Goal: Information Seeking & Learning: Learn about a topic

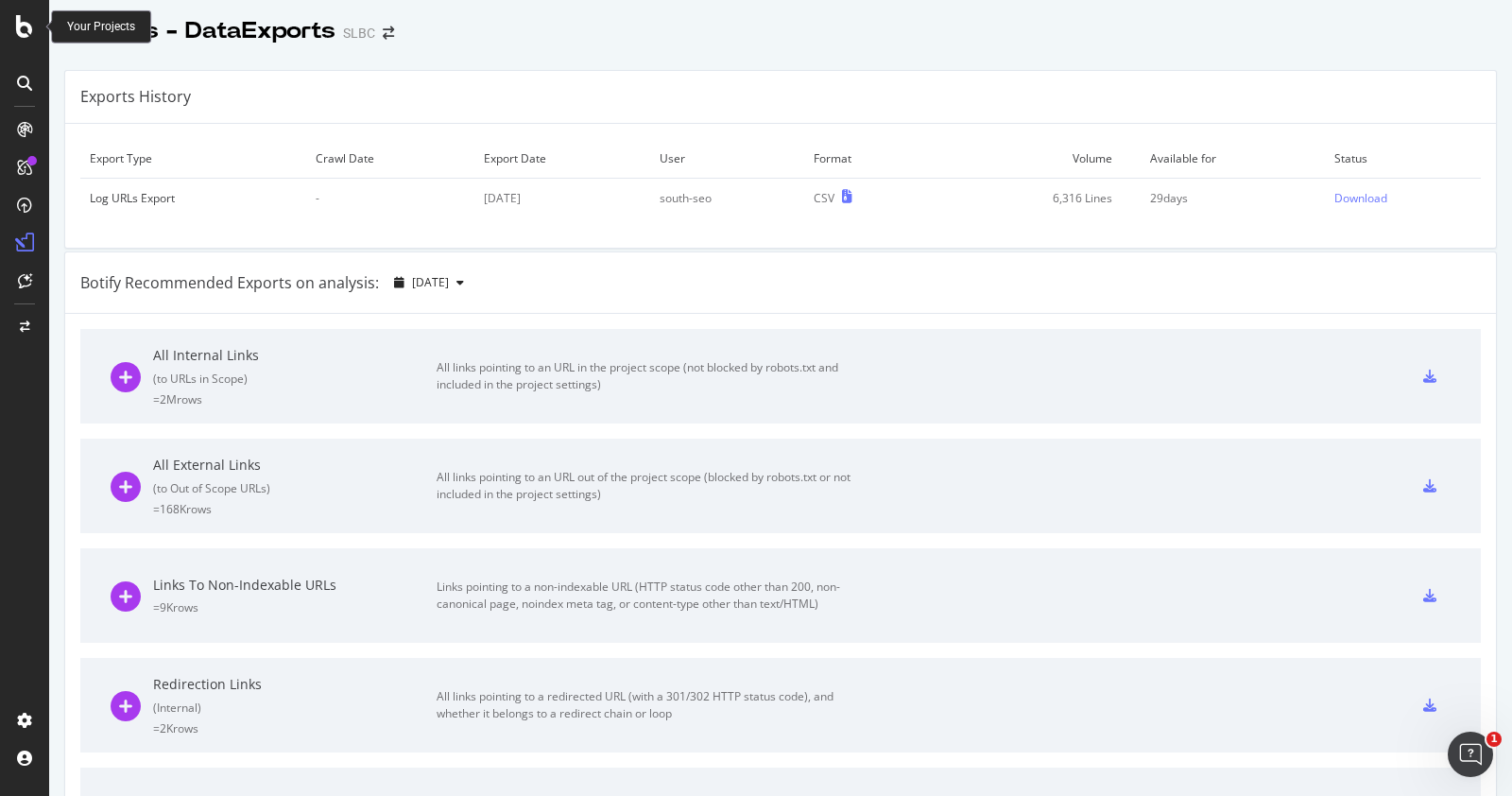
click at [16, 24] on icon at bounding box center [24, 25] width 17 height 23
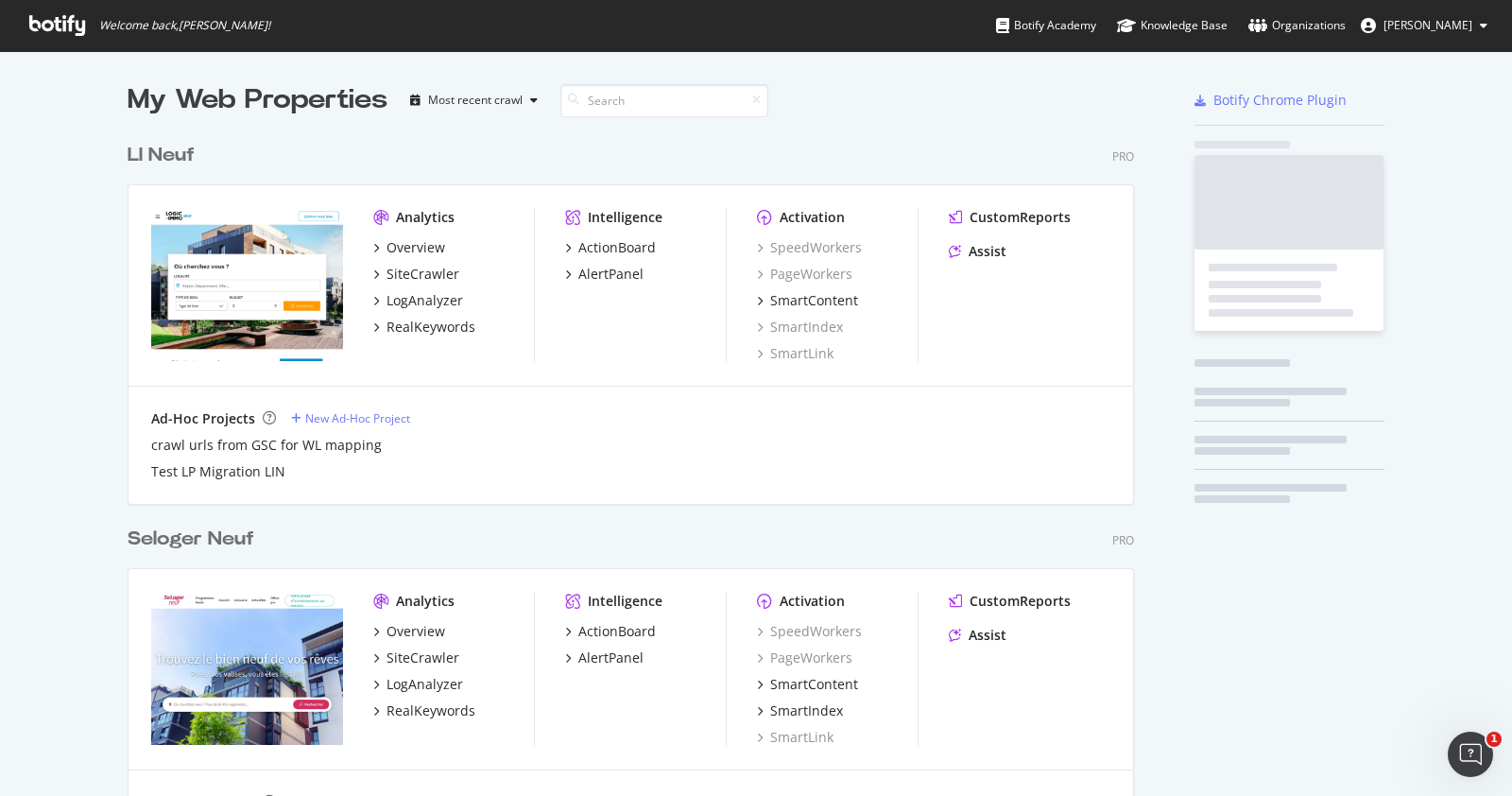
scroll to position [776, 1475]
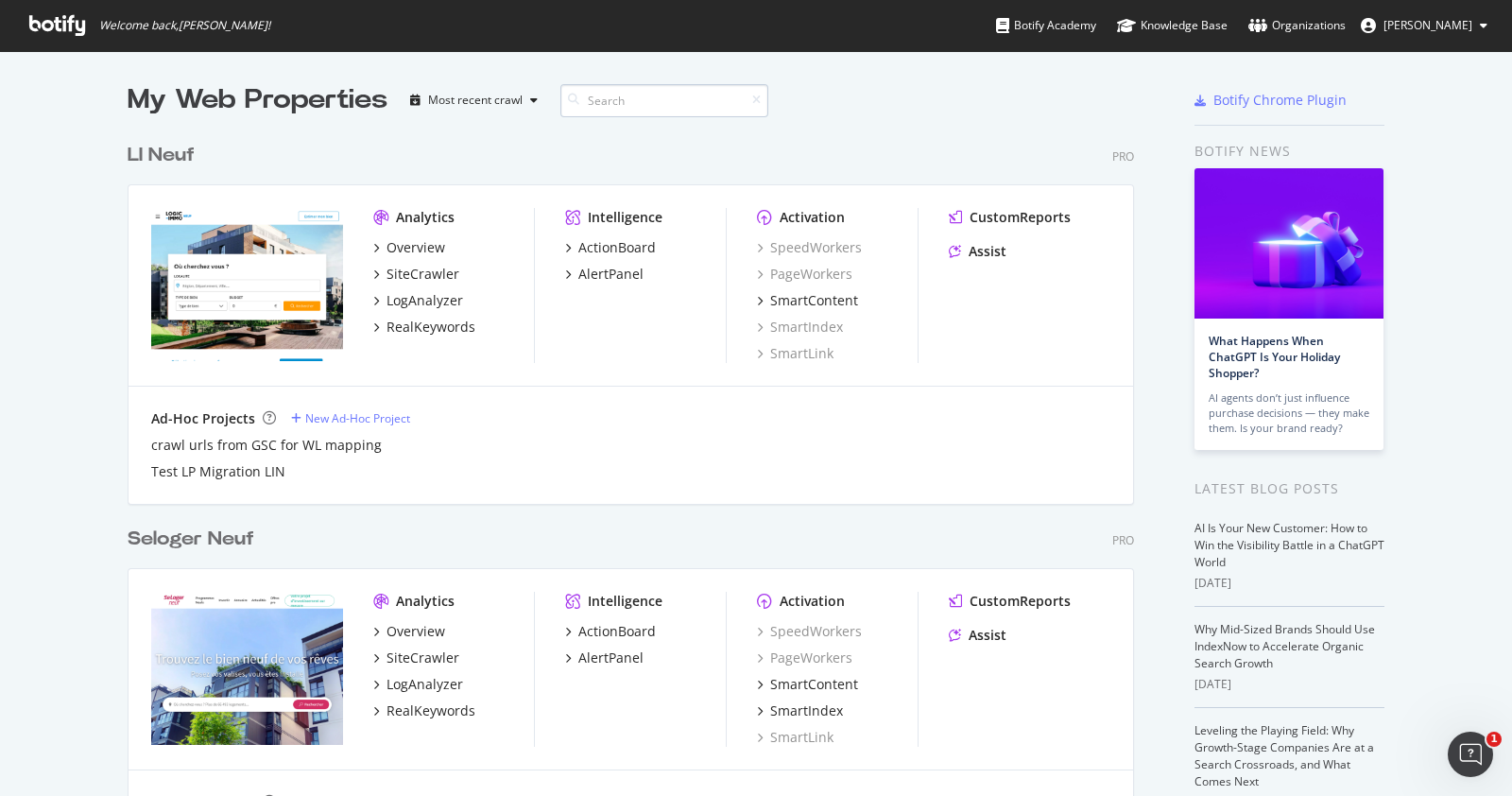
click at [634, 96] on input at bounding box center [664, 101] width 208 height 33
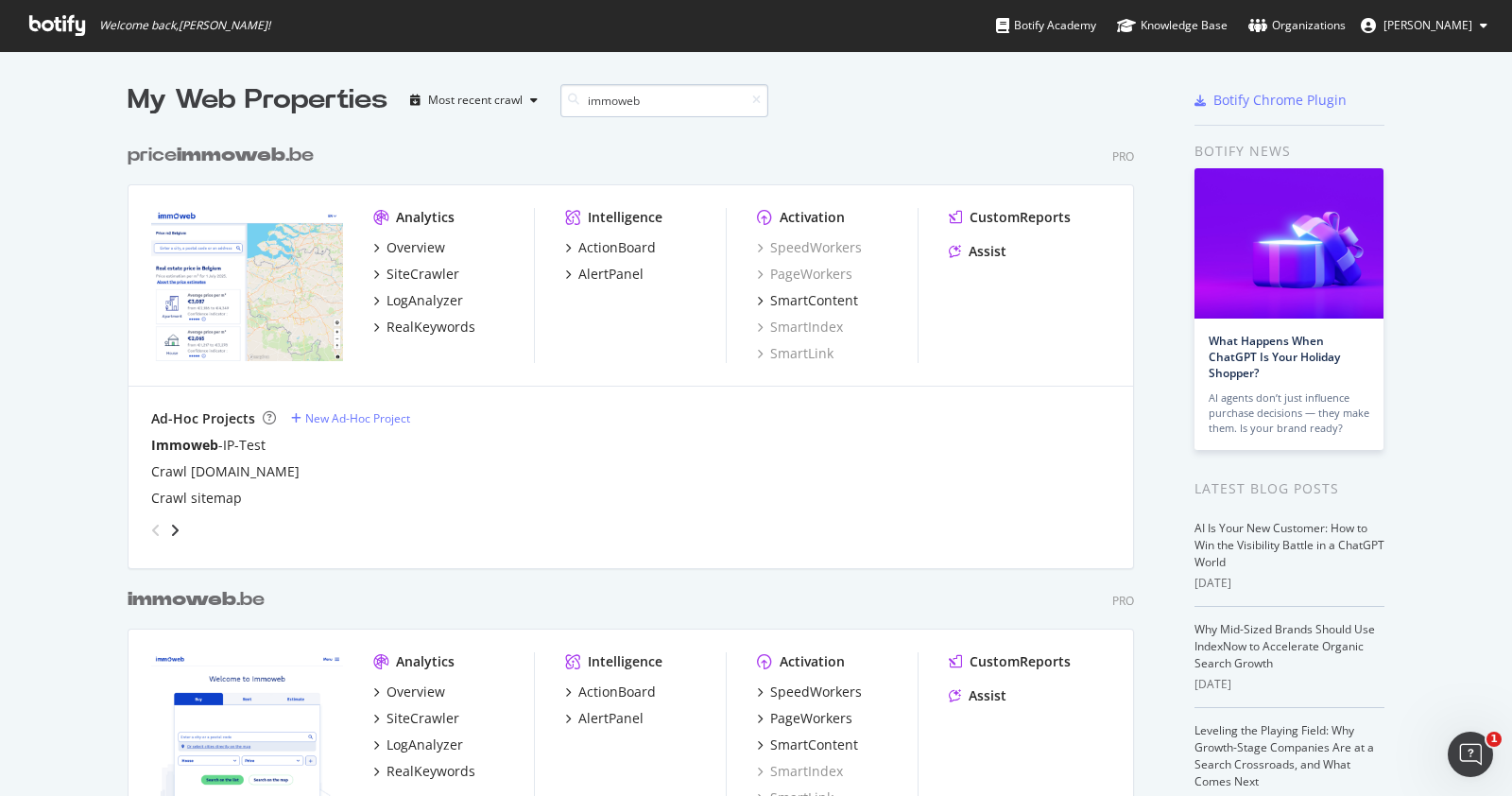
scroll to position [870, 1002]
type input "immoweb"
click at [422, 300] on div "LogAnalyzer" at bounding box center [424, 300] width 76 height 19
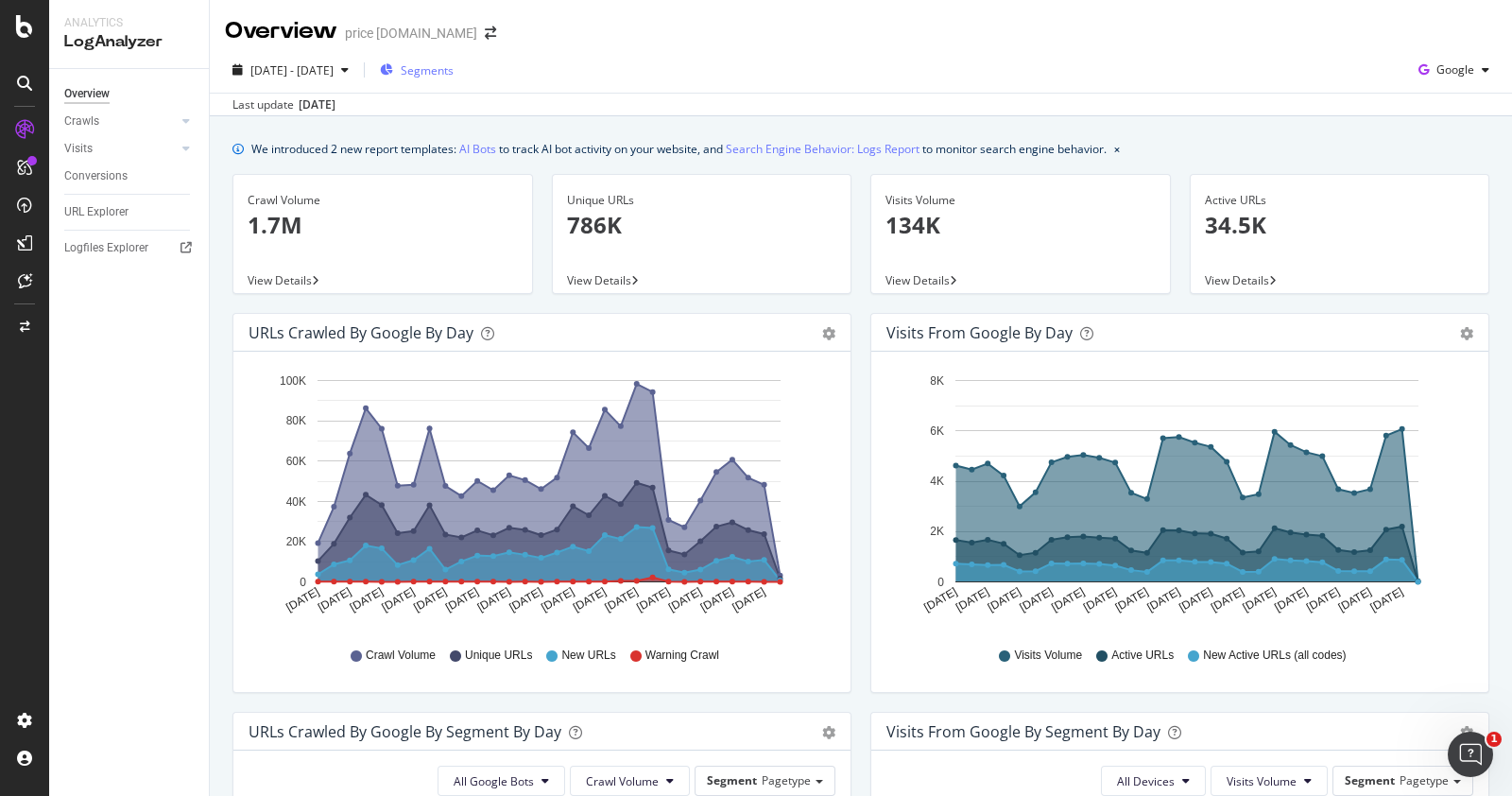
click at [454, 73] on span "Segments" at bounding box center [427, 71] width 53 height 16
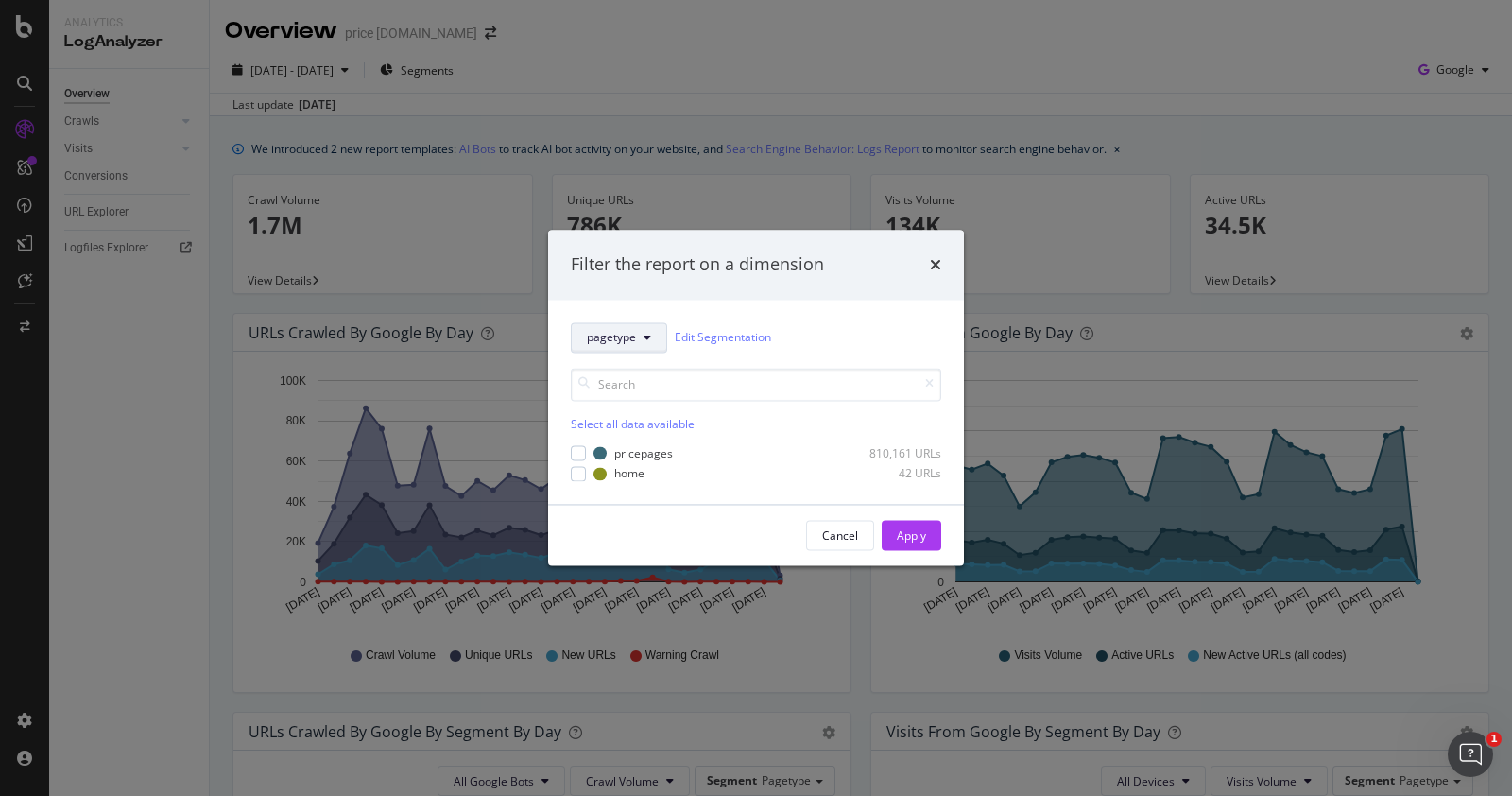
click at [645, 332] on icon "modal" at bounding box center [648, 337] width 8 height 12
click at [626, 407] on span "pagetype" at bounding box center [624, 405] width 75 height 17
click at [641, 66] on div "Filter the report on a dimension pagetype Edit Segmentation Select all data ava…" at bounding box center [756, 398] width 1512 height 796
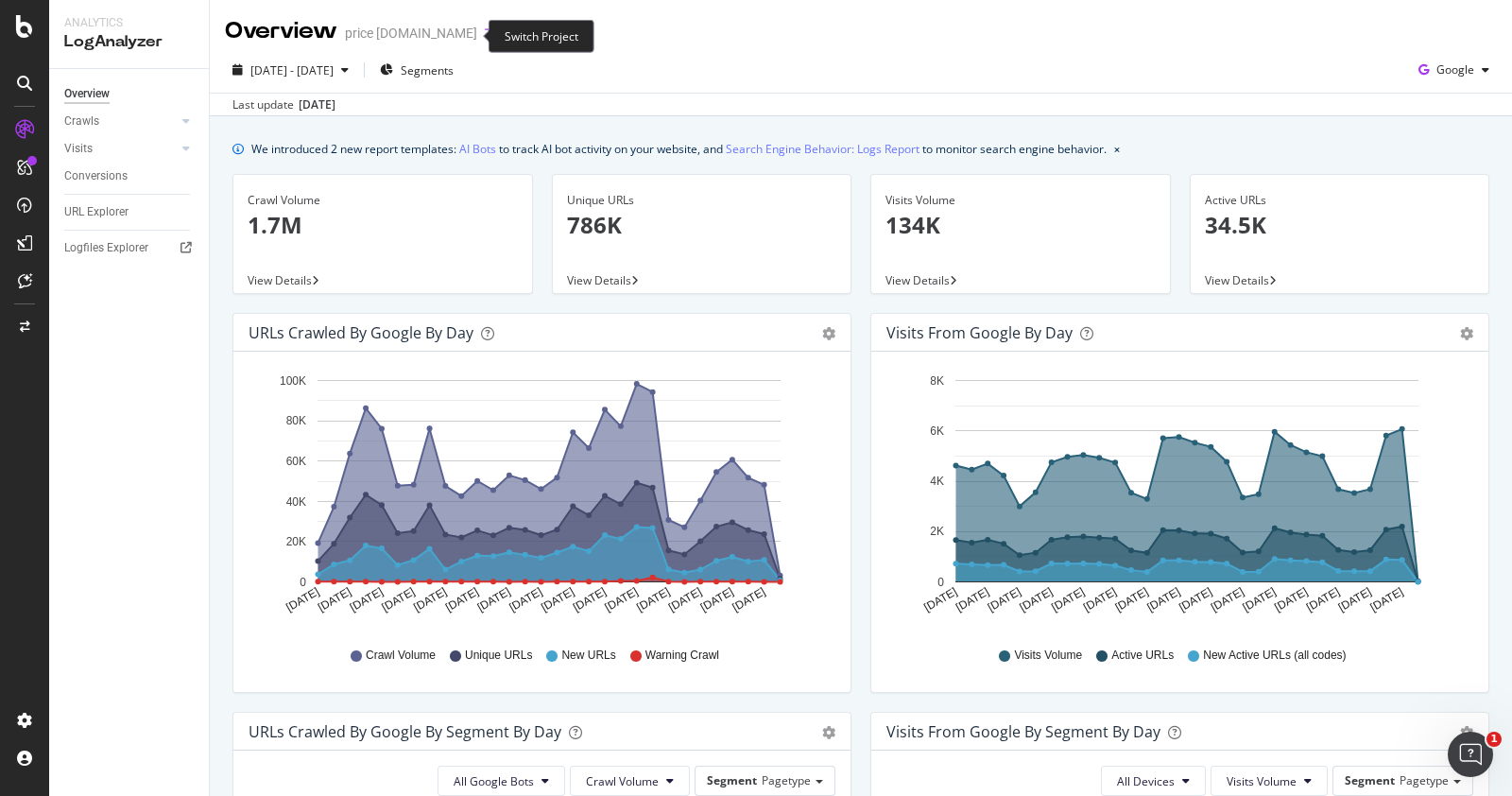
click at [485, 33] on icon "arrow-right-arrow-left" at bounding box center [491, 32] width 12 height 13
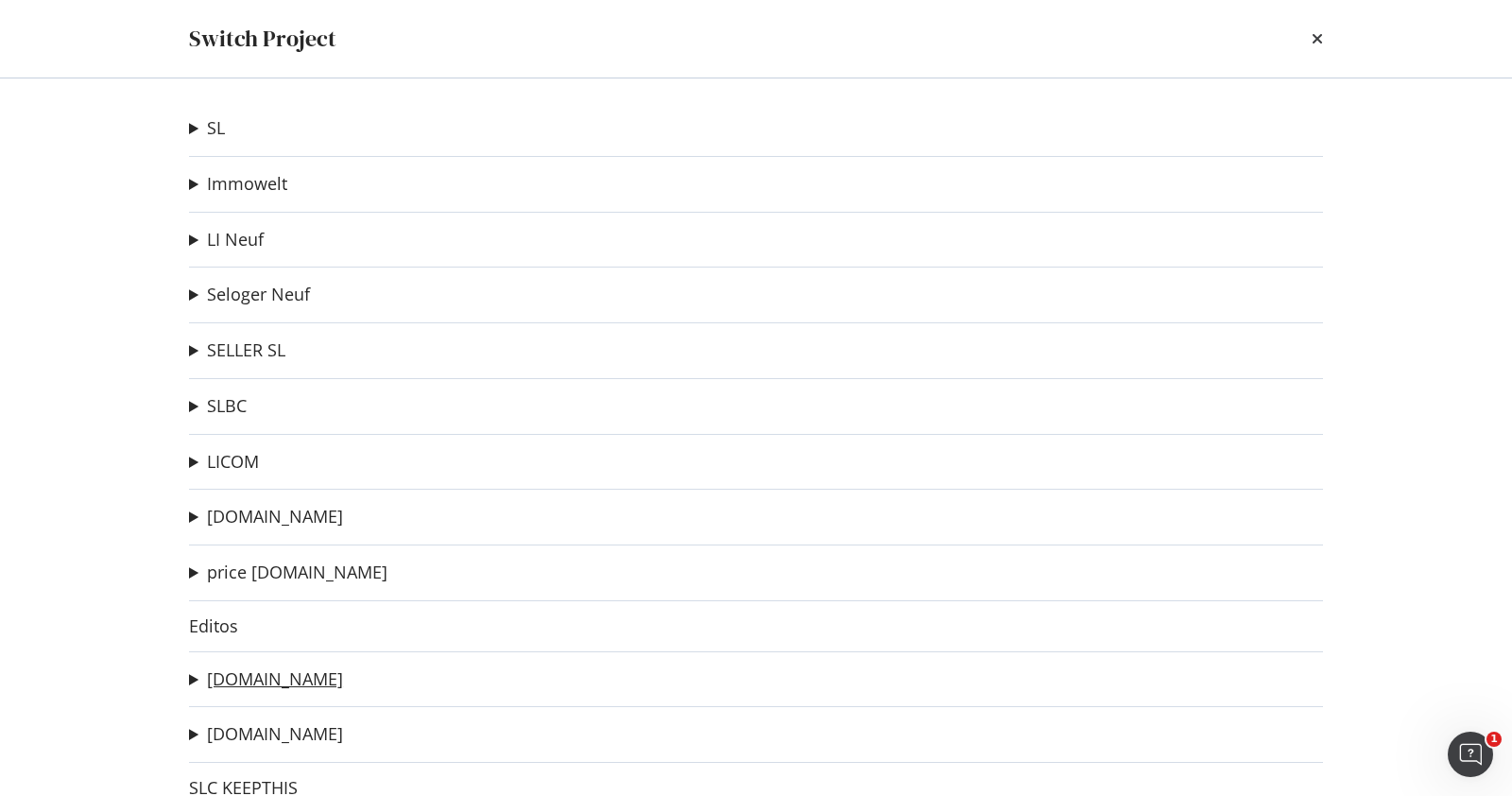
click at [276, 675] on link "[DOMAIN_NAME]" at bounding box center [274, 679] width 136 height 20
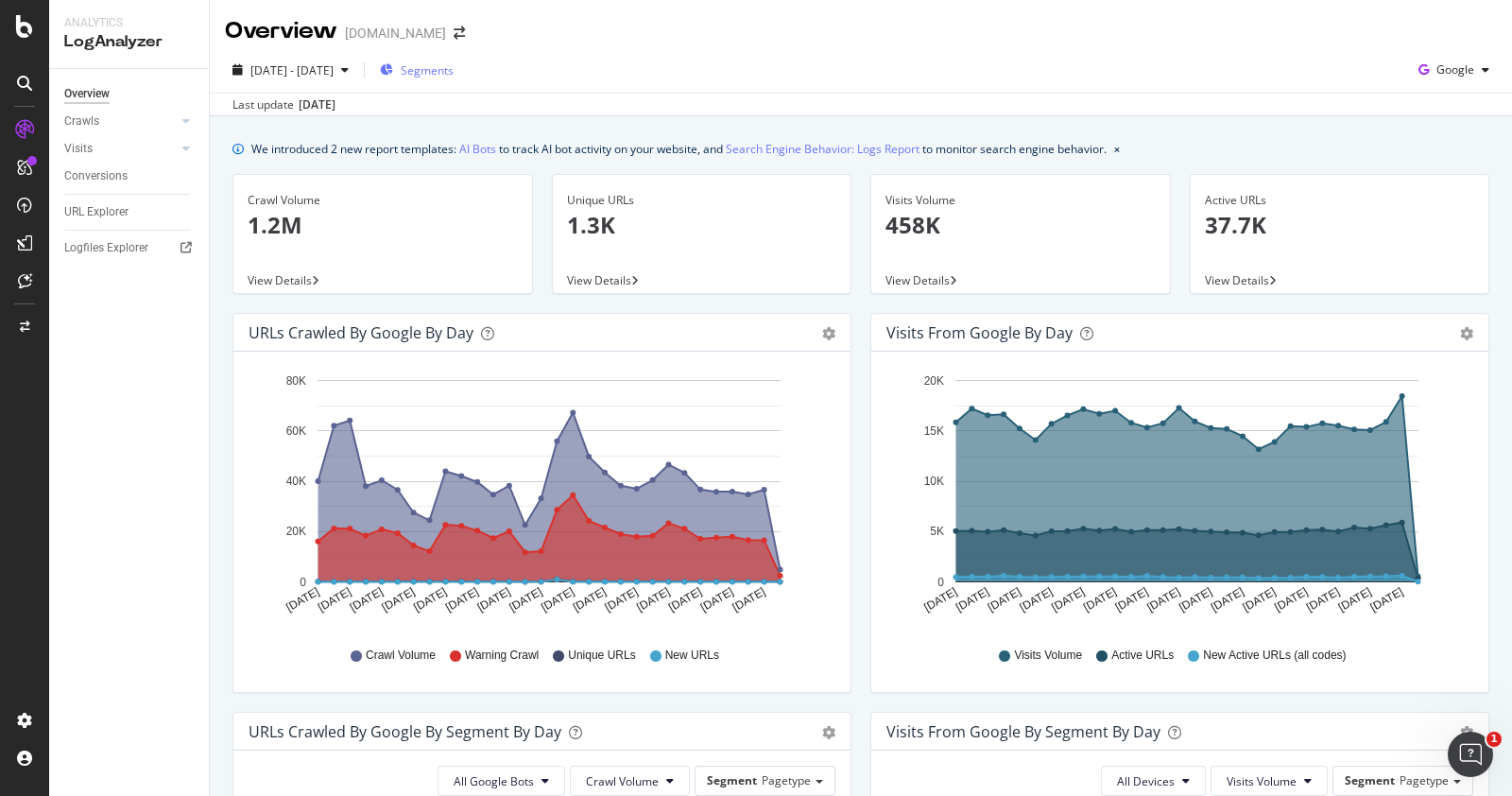
click at [454, 76] on span "Segments" at bounding box center [427, 71] width 53 height 16
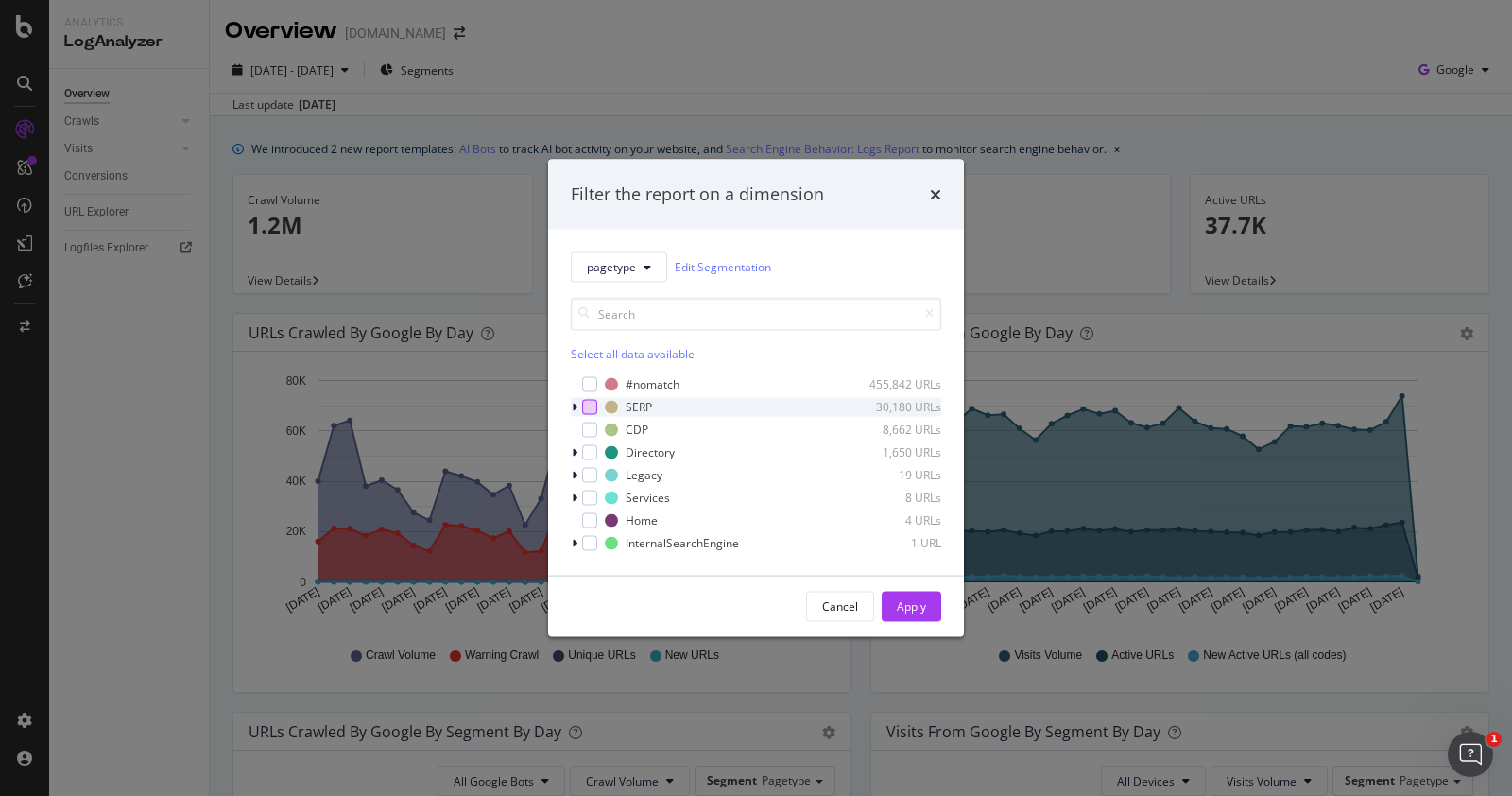
click at [591, 410] on div "modal" at bounding box center [589, 406] width 15 height 15
click at [908, 599] on div "Apply" at bounding box center [911, 606] width 29 height 16
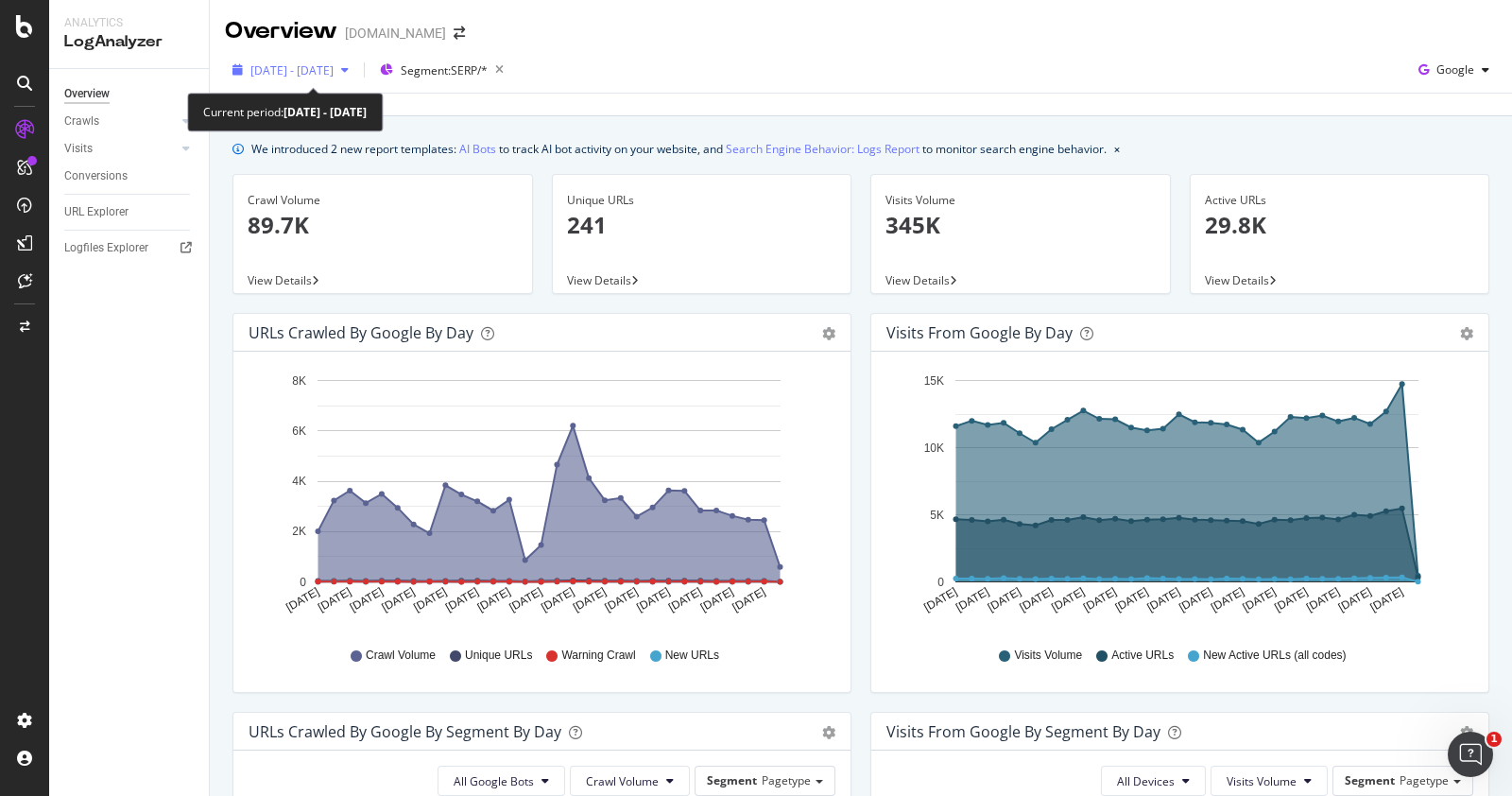
click at [333, 68] on span "[DATE] - [DATE]" at bounding box center [291, 71] width 83 height 16
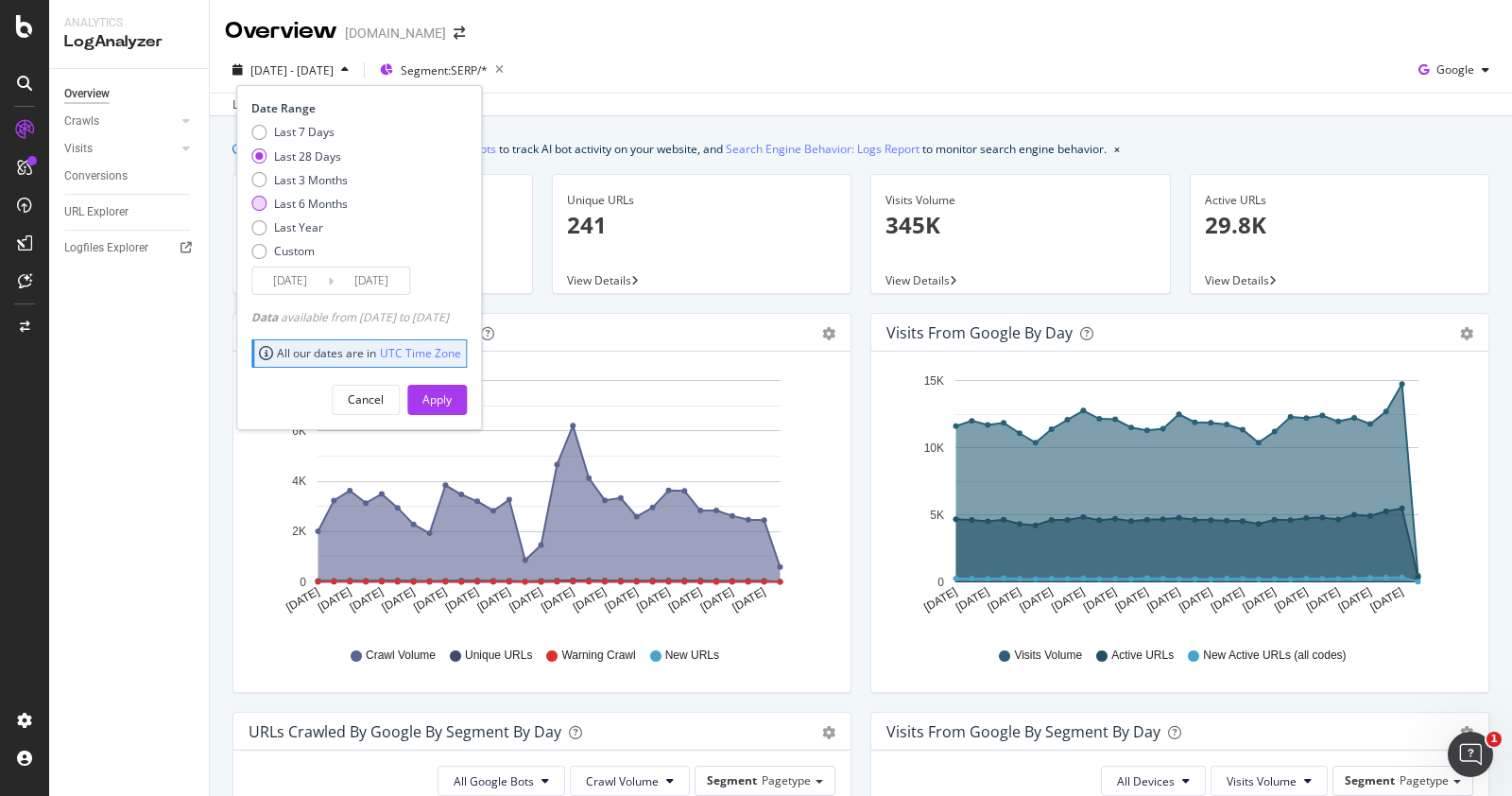
click at [317, 196] on div "Last 6 Months" at bounding box center [311, 204] width 73 height 16
type input "[DATE]"
click at [452, 408] on div "Apply" at bounding box center [437, 399] width 29 height 28
